Goal: Book appointment/travel/reservation

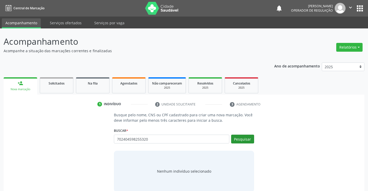
type input "702404598255320"
click at [236, 141] on button "Pesquisar" at bounding box center [242, 138] width 23 height 9
type input "702404598255320"
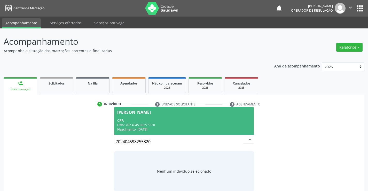
click at [187, 123] on div "CNS: 702 4045 9825 5320" at bounding box center [183, 125] width 133 height 4
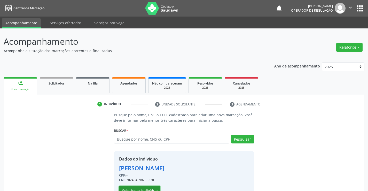
click at [152, 187] on button "Selecionar indivíduo" at bounding box center [139, 190] width 41 height 9
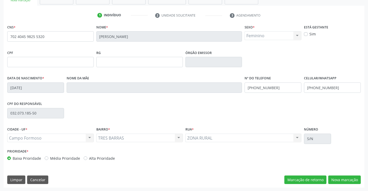
scroll to position [89, 0]
click at [335, 179] on button "Nova marcação" at bounding box center [344, 179] width 33 height 9
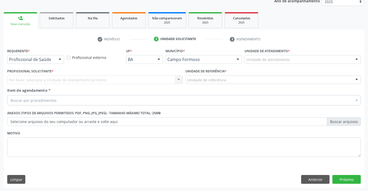
scroll to position [65, 0]
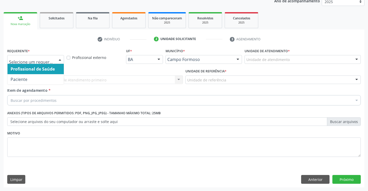
drag, startPoint x: 59, startPoint y: 59, endPoint x: 56, endPoint y: 69, distance: 10.5
click at [59, 59] on div at bounding box center [60, 59] width 8 height 9
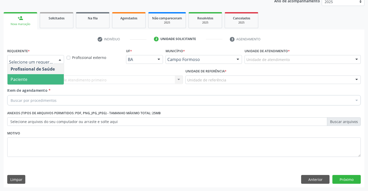
click at [51, 79] on span "Paciente" at bounding box center [35, 79] width 56 height 10
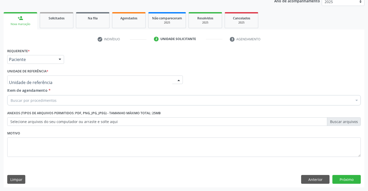
click at [52, 80] on div at bounding box center [94, 79] width 175 height 9
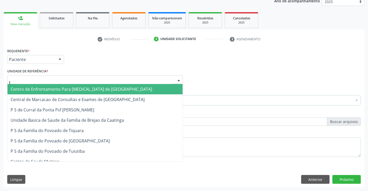
type input "ti"
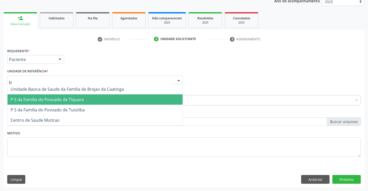
click at [55, 99] on span "P S da Familia do Povoado de Tiquara" at bounding box center [47, 99] width 73 height 6
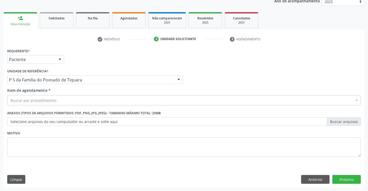
click at [58, 99] on div "Buscar por procedimentos" at bounding box center [183, 100] width 353 height 10
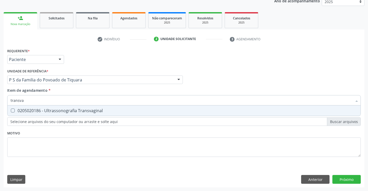
type input "transvag"
click at [58, 111] on div "0205020186 - Ultrassonografia Transvaginal" at bounding box center [184, 110] width 347 height 4
checkbox Transvaginal "true"
click at [59, 135] on div "Requerente * Paciente Profissional de Saúde Paciente Nenhum resultado encontrad…" at bounding box center [183, 105] width 353 height 117
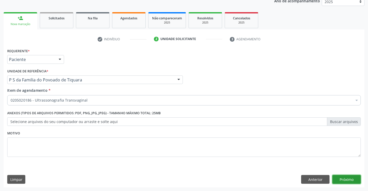
click at [333, 180] on button "Próximo" at bounding box center [346, 179] width 28 height 9
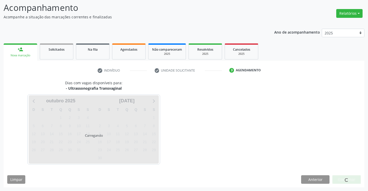
scroll to position [34, 0]
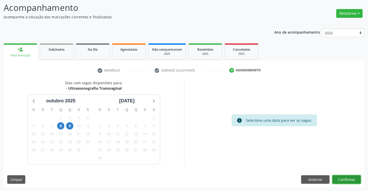
click at [343, 177] on button "Confirmar" at bounding box center [346, 179] width 28 height 9
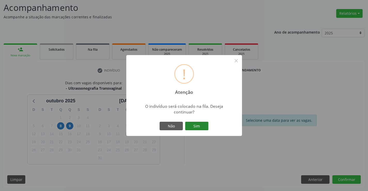
click at [197, 127] on button "Sim" at bounding box center [196, 126] width 23 height 9
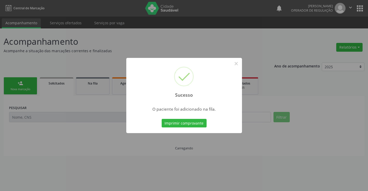
scroll to position [0, 0]
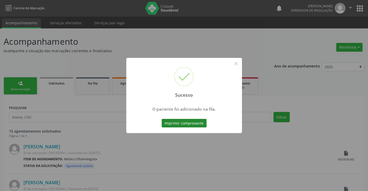
click at [195, 122] on button "Imprimir comprovante" at bounding box center [184, 123] width 45 height 9
